Goal: Communication & Community: Answer question/provide support

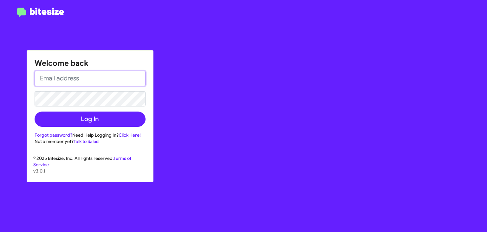
click at [81, 82] on input "email" at bounding box center [90, 78] width 111 height 15
type input "[EMAIL_ADDRESS][DOMAIN_NAME]"
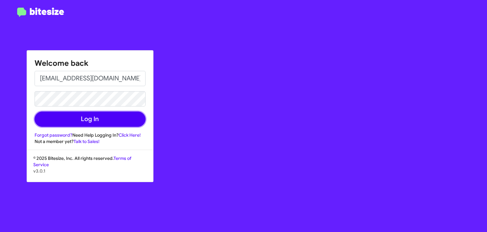
click at [88, 118] on button "Log In" at bounding box center [90, 118] width 111 height 15
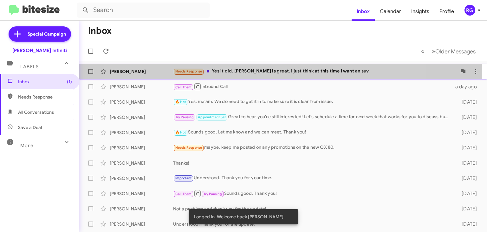
click at [253, 69] on div "Needs Response Yes it did. [PERSON_NAME] is great. I just think at this time I …" at bounding box center [315, 71] width 284 height 7
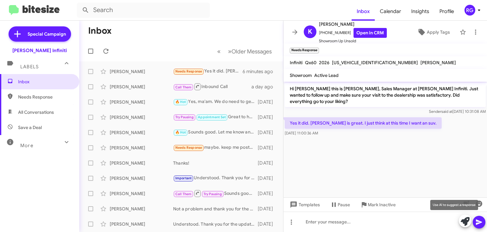
click at [465, 221] on icon at bounding box center [465, 221] width 9 height 9
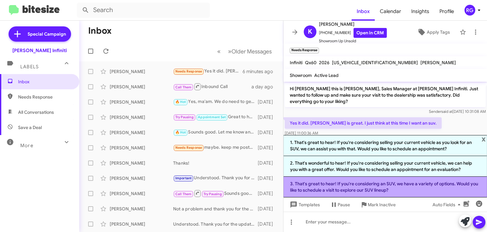
click at [397, 189] on li "3. That's great to hear! If you're considering an SUV, we have a variety of opt…" at bounding box center [386, 186] width 204 height 21
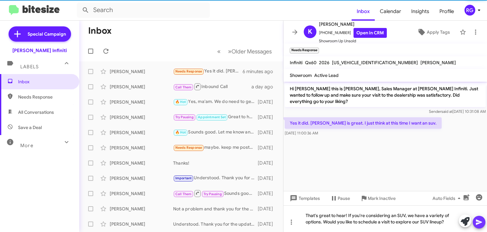
click at [478, 223] on icon at bounding box center [479, 221] width 6 height 5
